Goal: Information Seeking & Learning: Learn about a topic

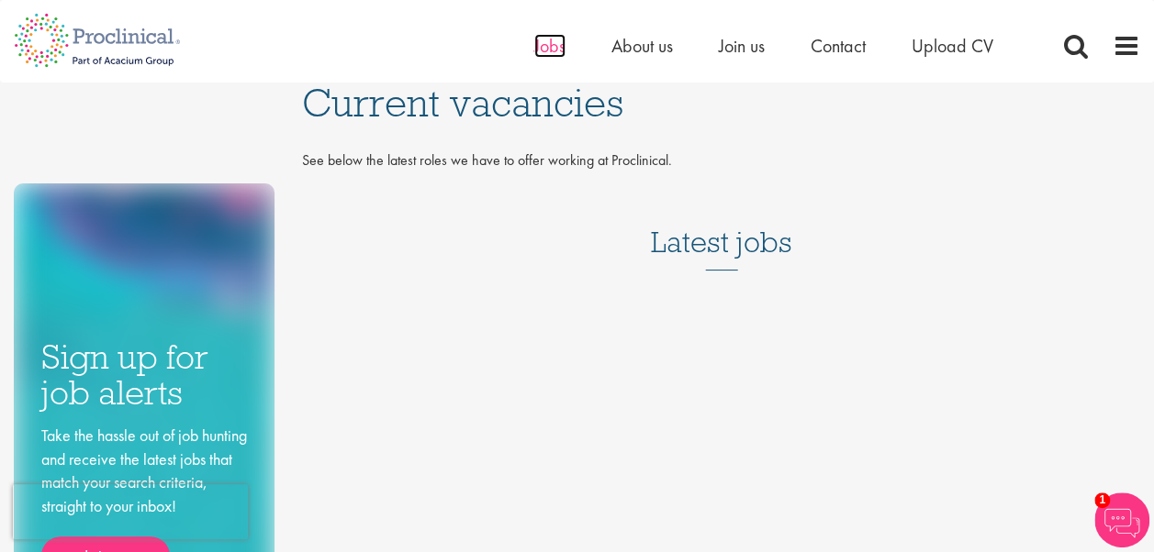
click at [536, 51] on span "Jobs" at bounding box center [549, 46] width 31 height 24
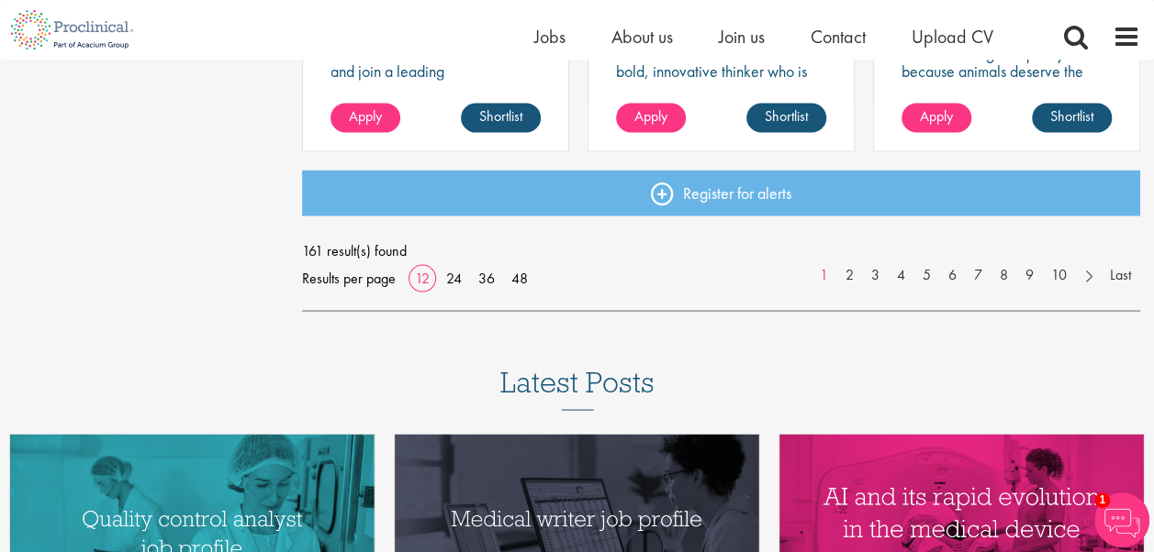
scroll to position [1560, 0]
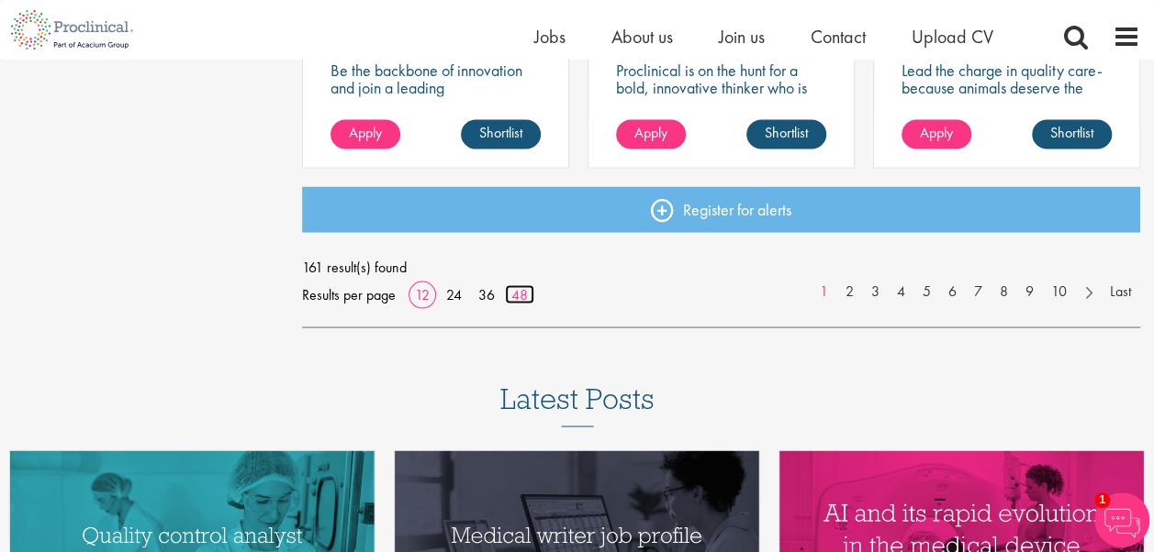
click at [523, 299] on link "48" at bounding box center [519, 294] width 29 height 19
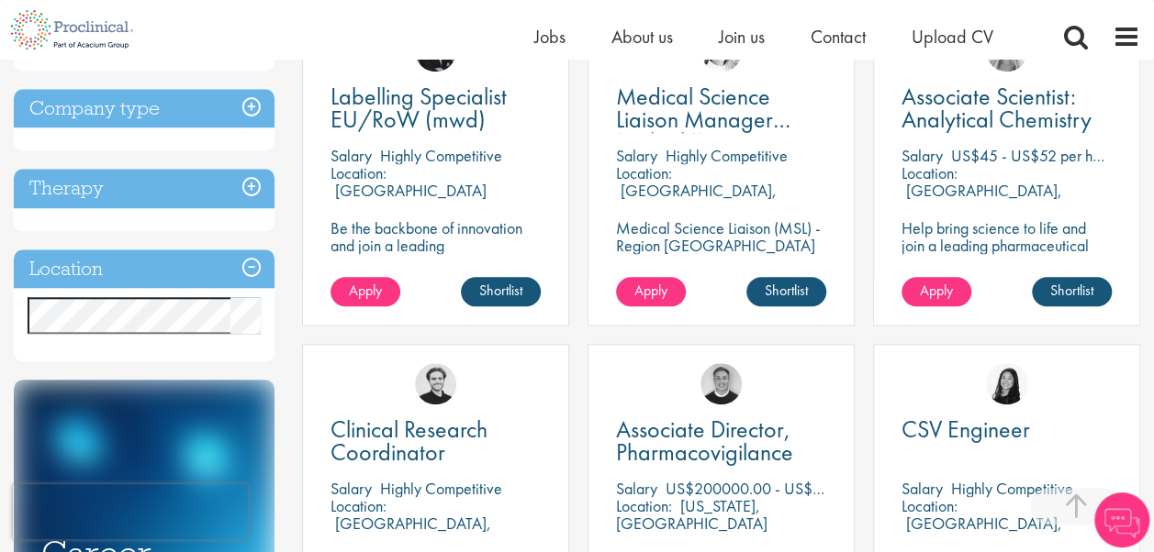
scroll to position [734, 0]
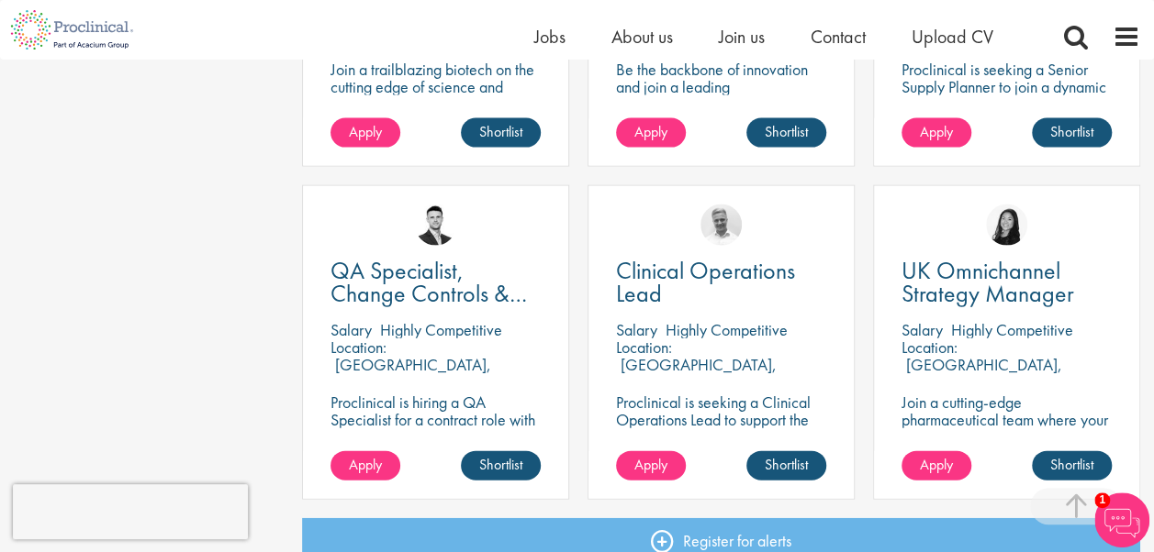
scroll to position [1927, 0]
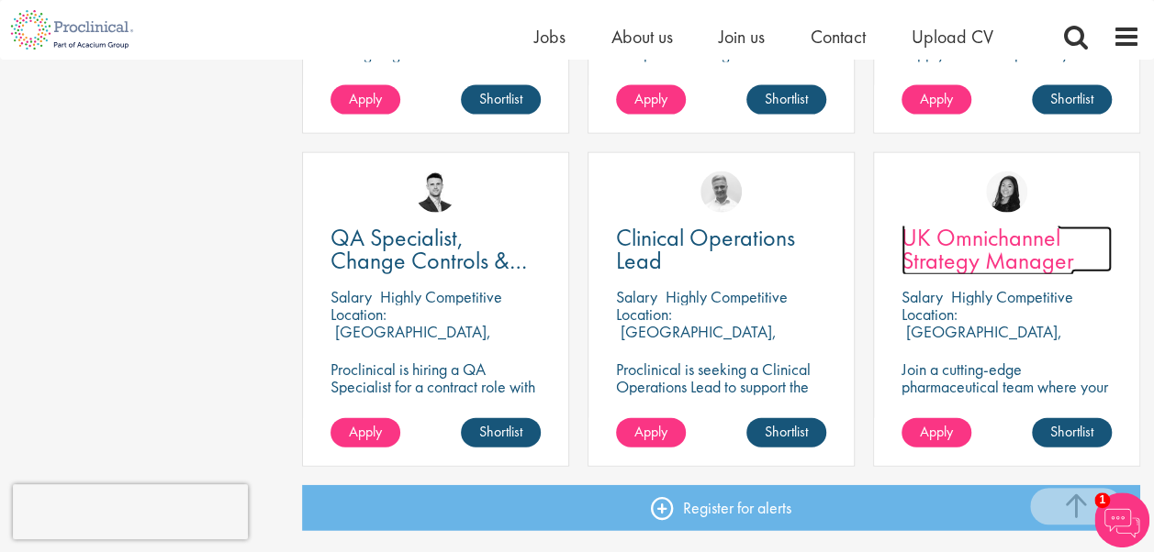
click at [964, 239] on span "UK Omnichannel Strategy Manager" at bounding box center [987, 249] width 173 height 54
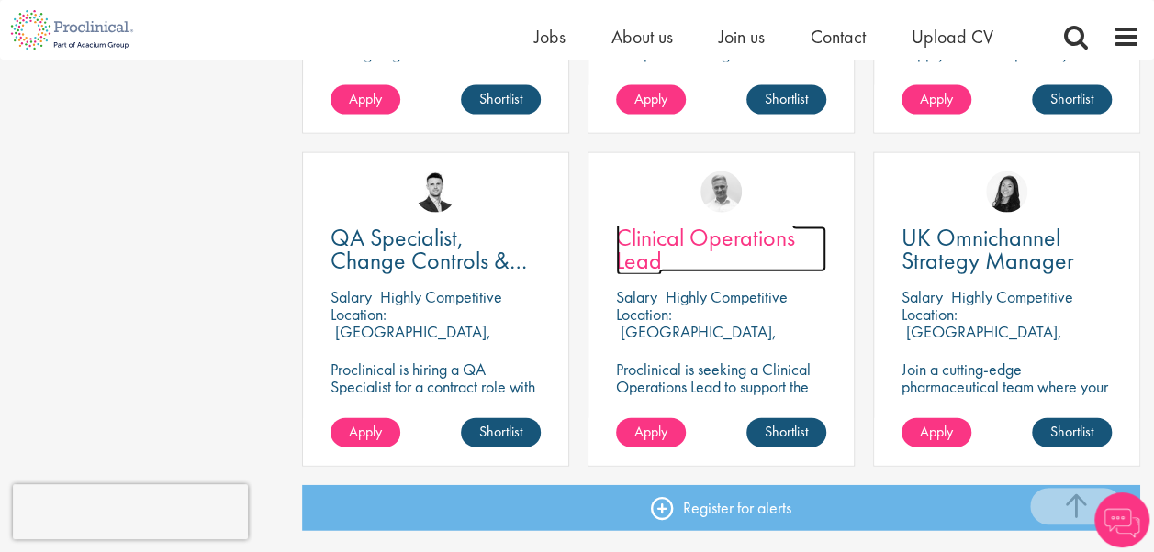
click at [675, 242] on span "Clinical Operations Lead" at bounding box center [705, 249] width 179 height 54
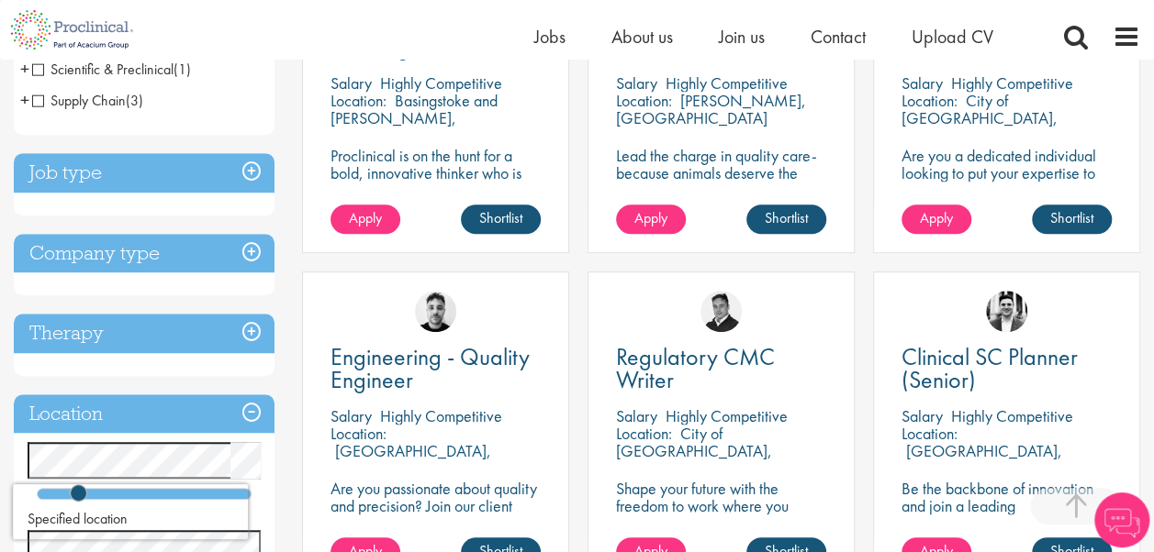
scroll to position [379, 0]
